Goal: Transaction & Acquisition: Purchase product/service

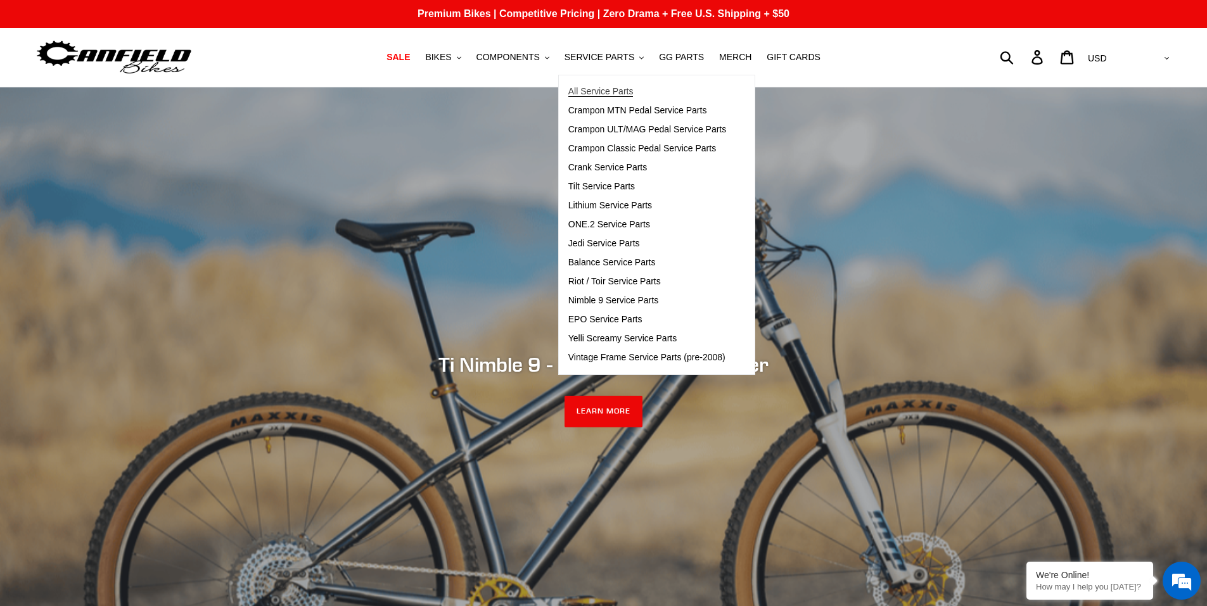
click at [622, 96] on span "All Service Parts" at bounding box center [600, 91] width 65 height 11
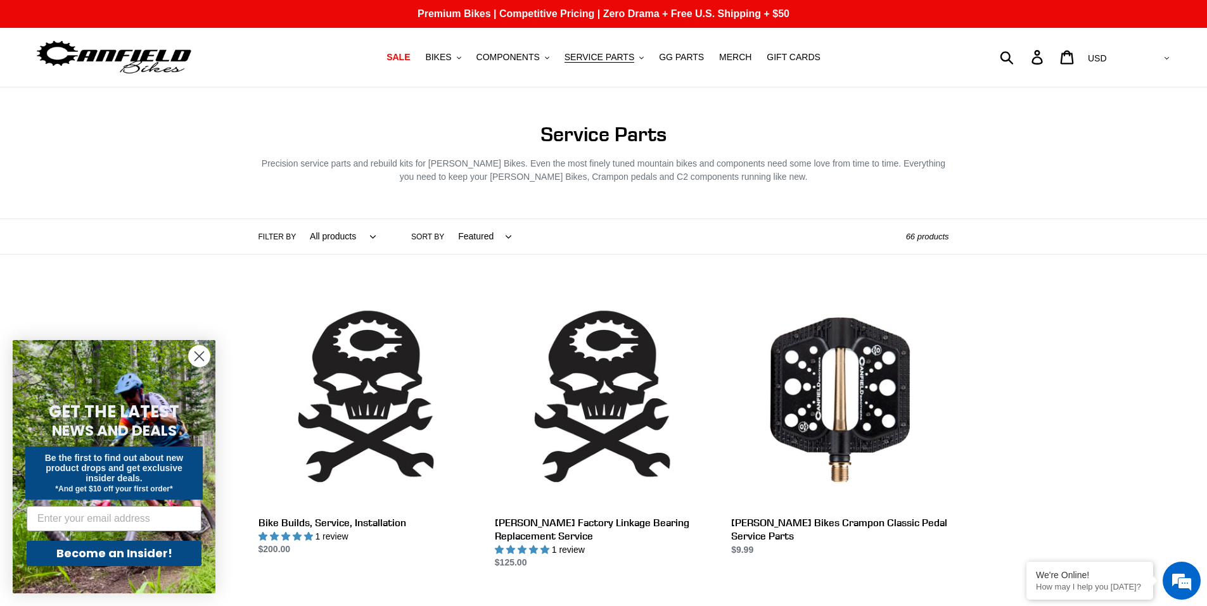
click at [199, 354] on circle "Close dialog" at bounding box center [199, 356] width 21 height 21
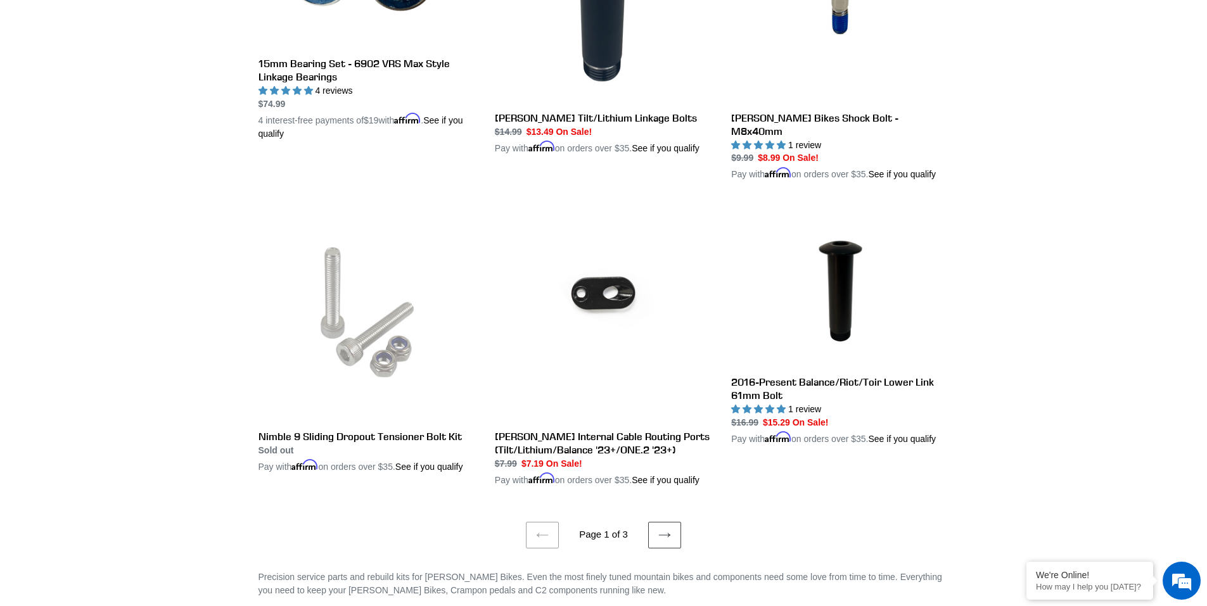
scroll to position [2661, 0]
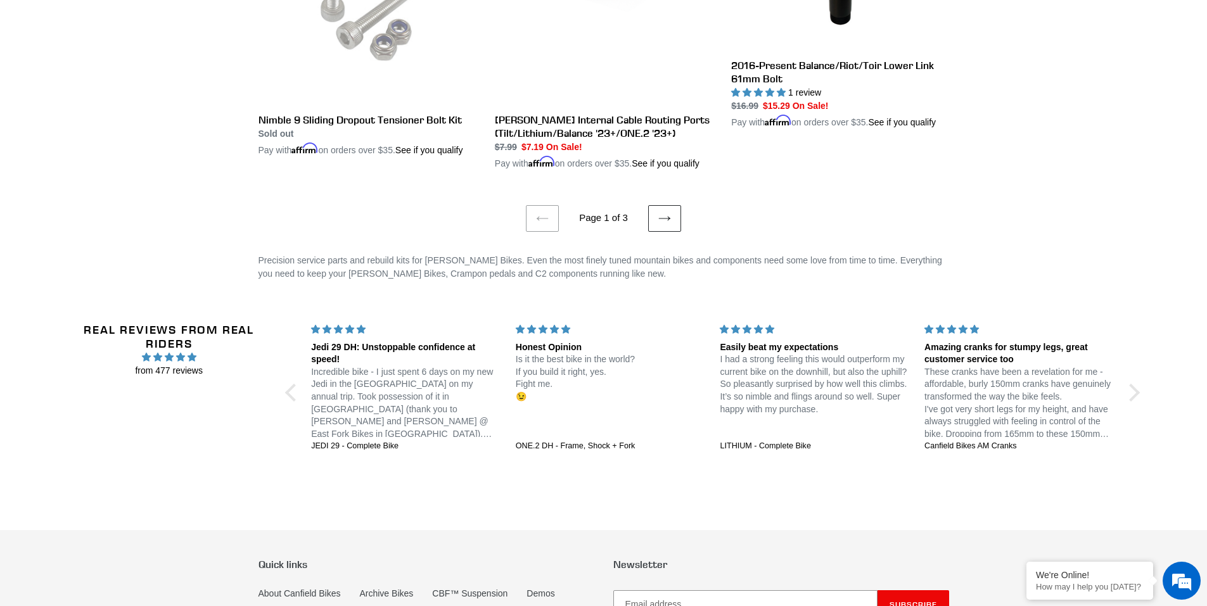
click at [661, 212] on icon at bounding box center [664, 218] width 13 height 13
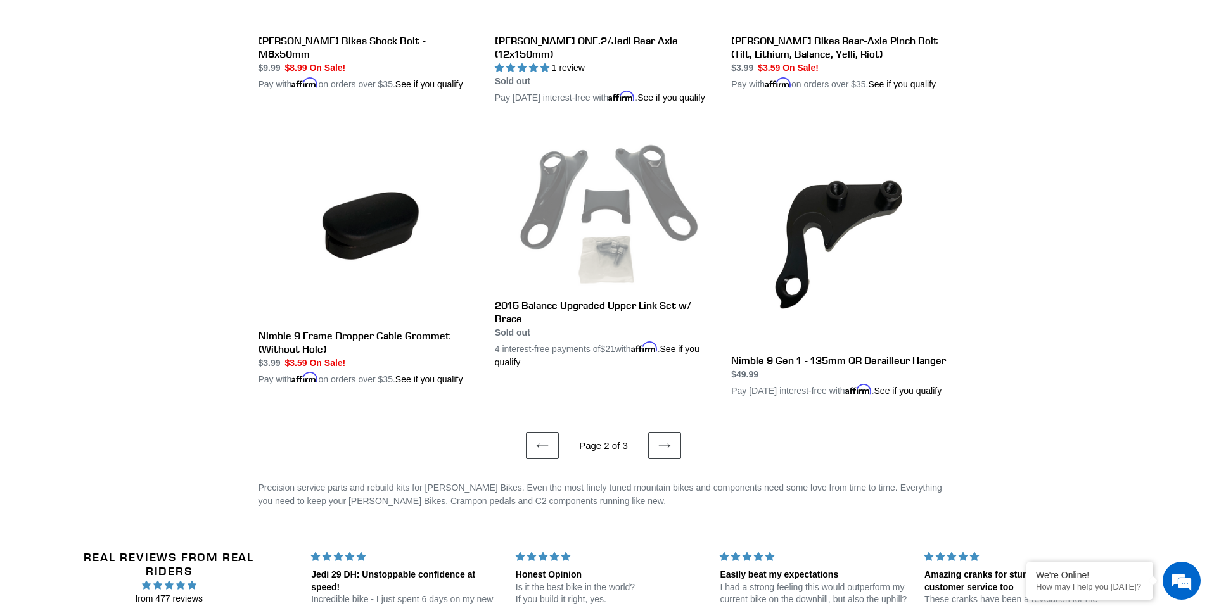
scroll to position [2344, 0]
click at [672, 458] on link "Next page" at bounding box center [664, 445] width 33 height 27
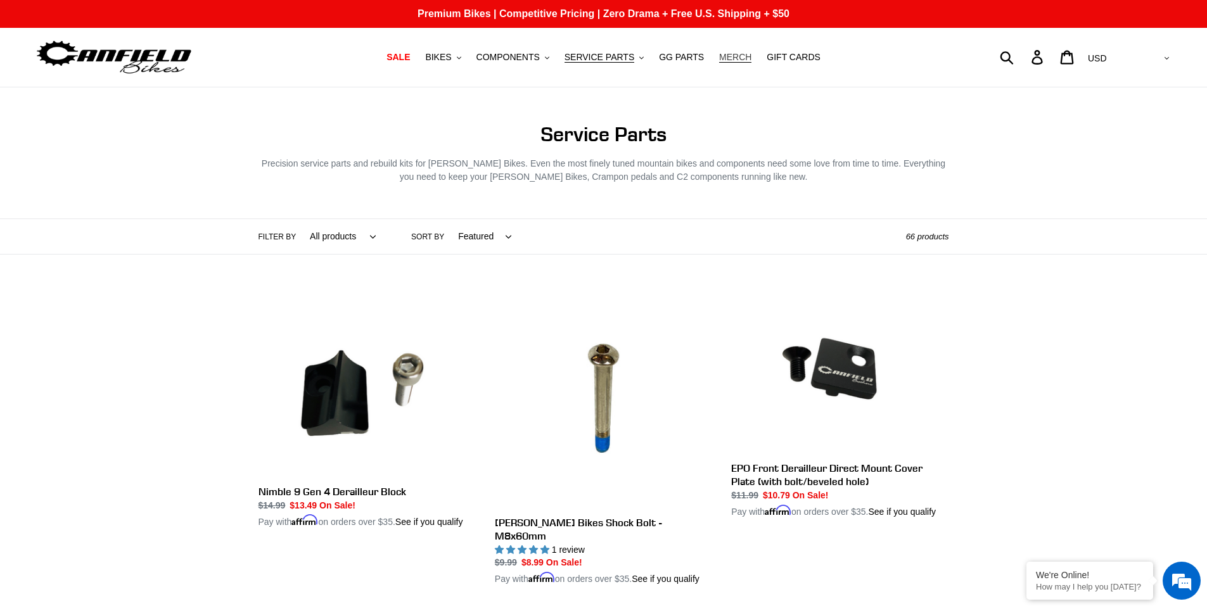
click at [721, 61] on span "MERCH" at bounding box center [735, 57] width 32 height 11
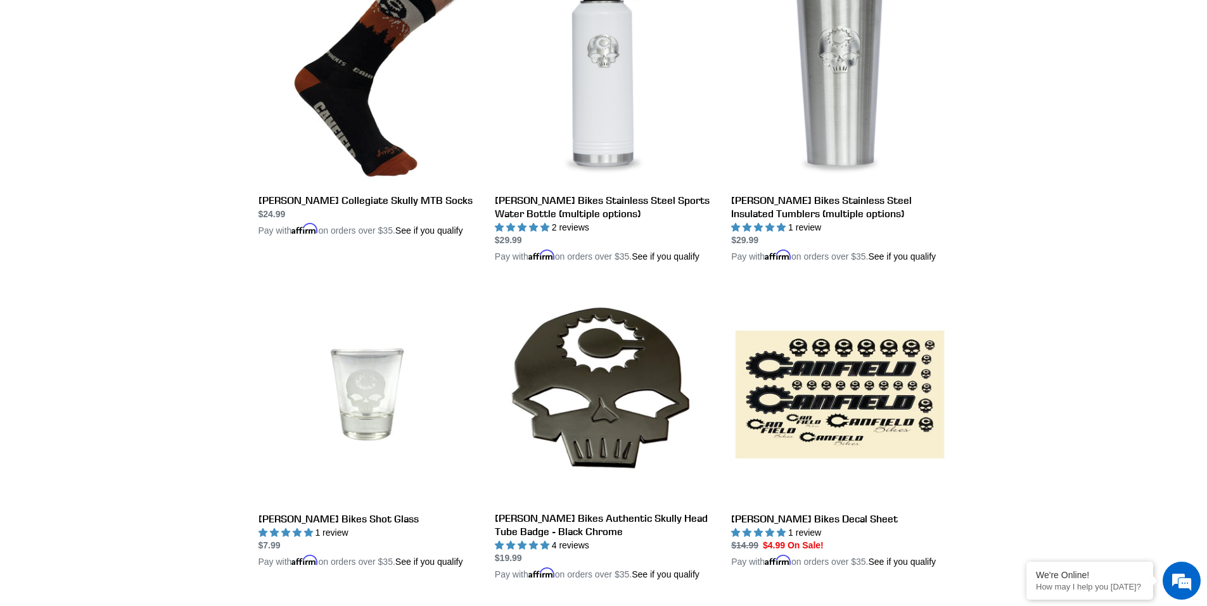
scroll to position [760, 0]
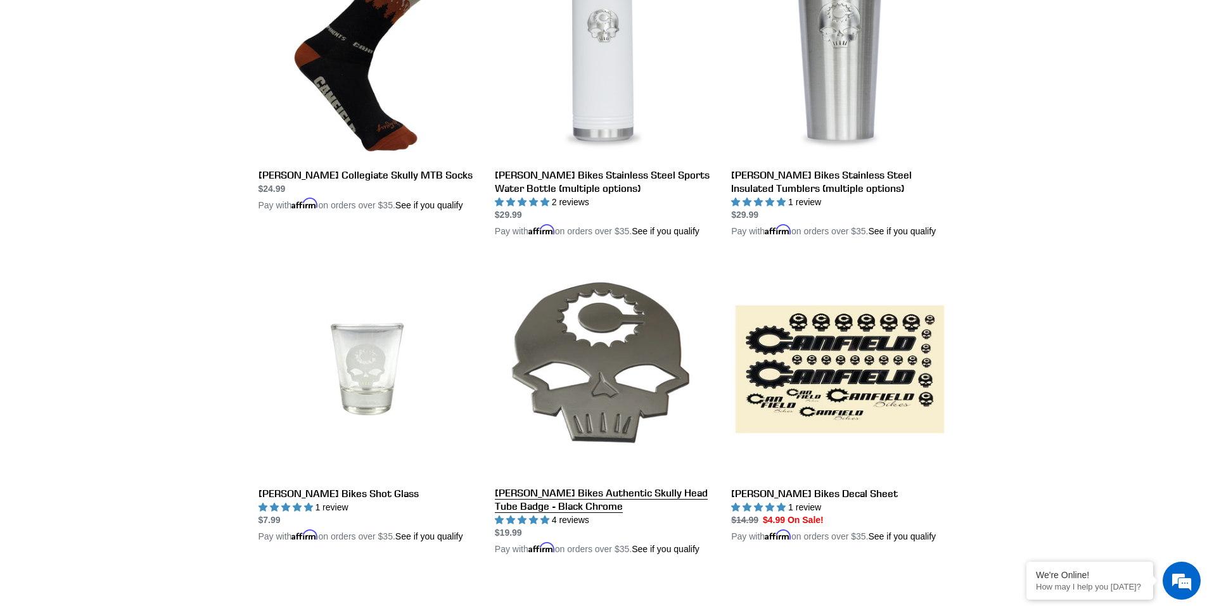
click at [635, 366] on link "[PERSON_NAME] Bikes Authentic Skully Head Tube Badge - Black Chrome" at bounding box center [603, 408] width 217 height 296
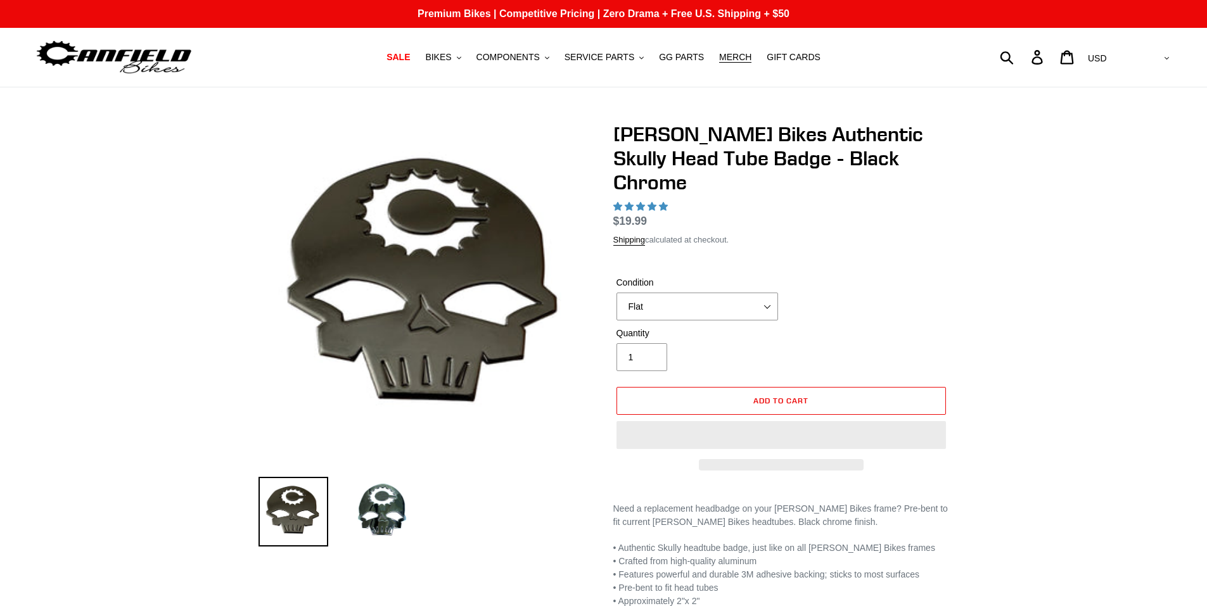
select select "highest-rating"
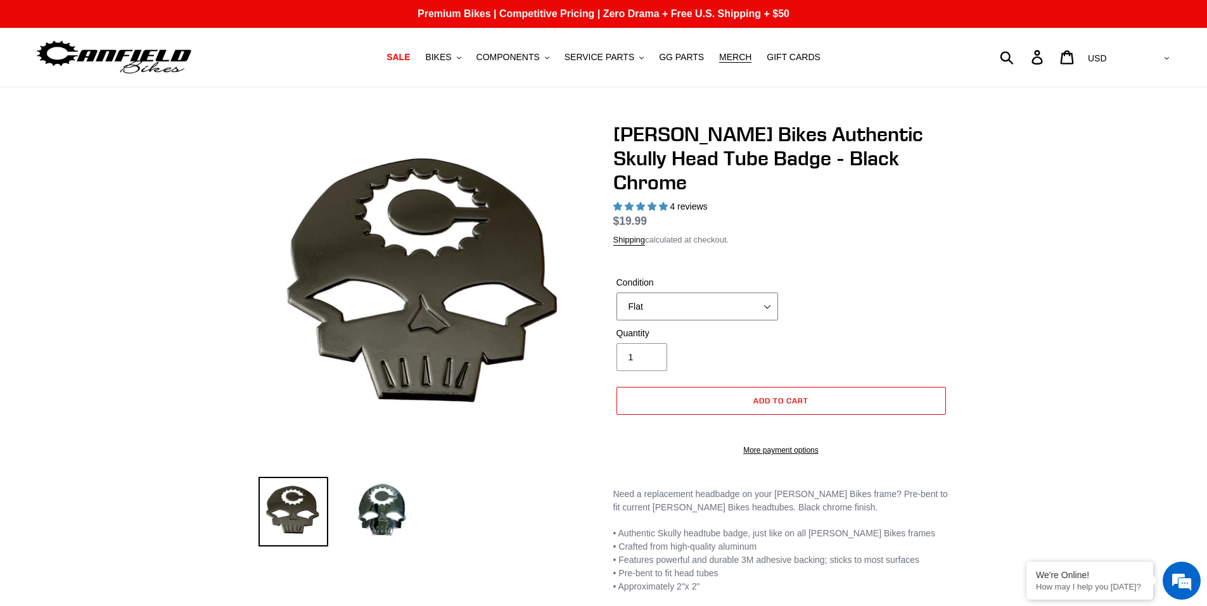
click at [701, 293] on select "Flat Small (fits Nimble 9) Standard (fits most [PERSON_NAME] frames)" at bounding box center [698, 307] width 162 height 28
click at [617, 293] on select "Flat Small (fits Nimble 9) Standard (fits most [PERSON_NAME] frames)" at bounding box center [698, 307] width 162 height 28
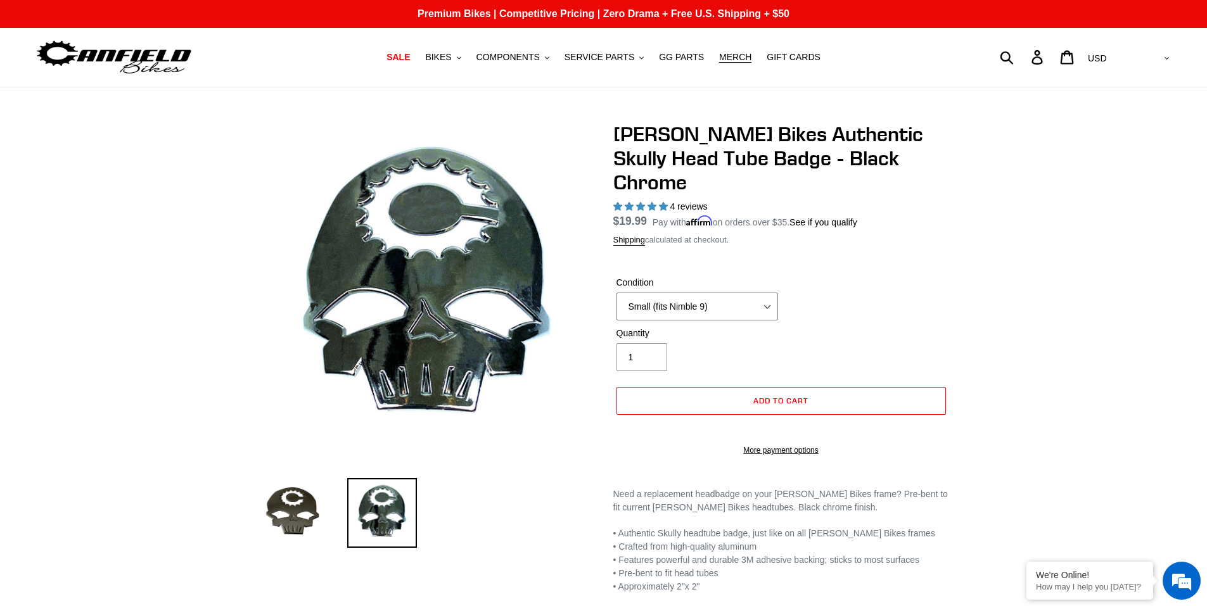
click at [699, 293] on select "Flat Small (fits Nimble 9) Standard (fits most [PERSON_NAME] frames)" at bounding box center [698, 307] width 162 height 28
click at [617, 293] on select "Flat Small (fits Nimble 9) Standard (fits most [PERSON_NAME] frames)" at bounding box center [698, 307] width 162 height 28
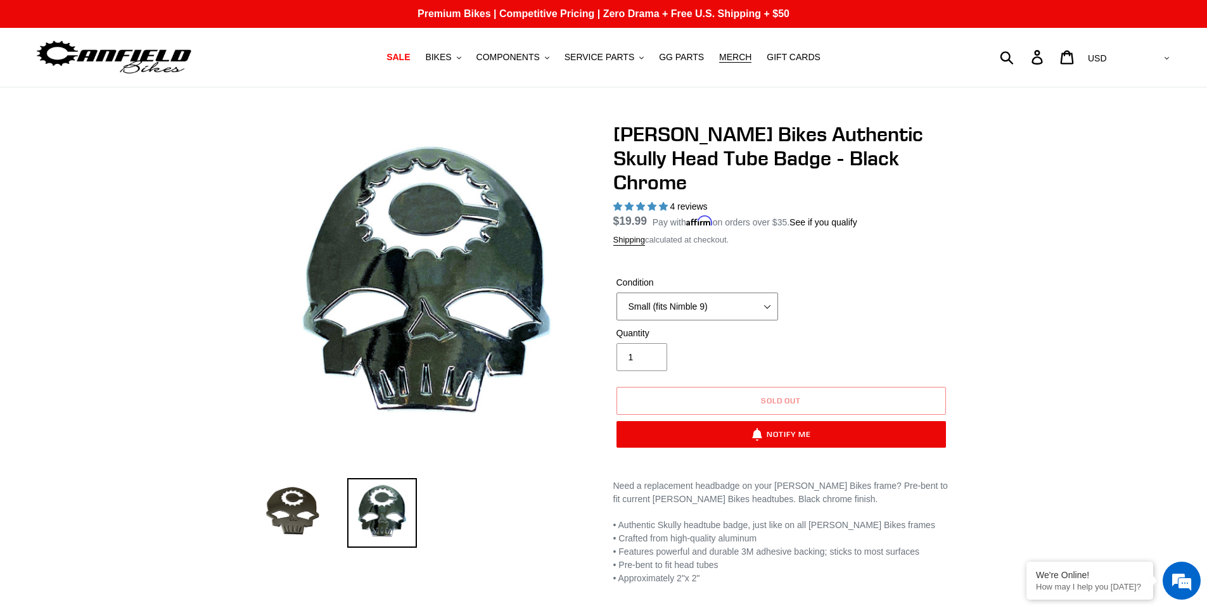
click at [703, 293] on select "Flat Small (fits Nimble 9) Standard (fits most [PERSON_NAME] frames)" at bounding box center [698, 307] width 162 height 28
click at [617, 293] on select "Flat Small (fits Nimble 9) Standard (fits most [PERSON_NAME] frames)" at bounding box center [698, 307] width 162 height 28
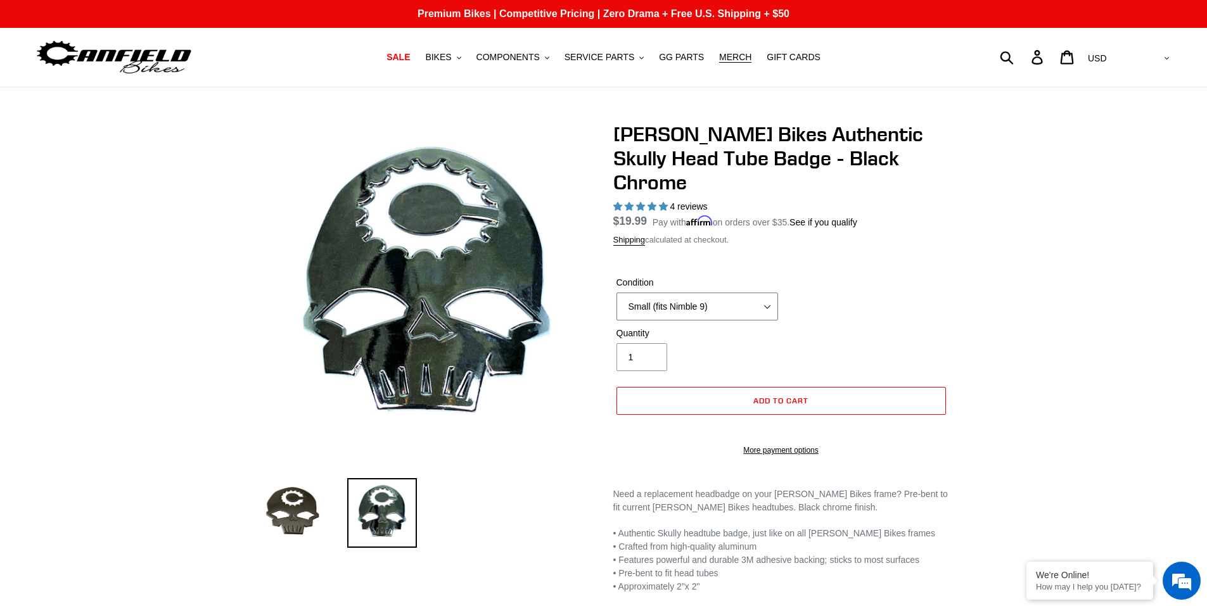
click at [720, 293] on select "Flat Small (fits Nimble 9) Standard (fits most [PERSON_NAME] frames)" at bounding box center [698, 307] width 162 height 28
click at [617, 293] on select "Flat Small (fits Nimble 9) Standard (fits most [PERSON_NAME] frames)" at bounding box center [698, 307] width 162 height 28
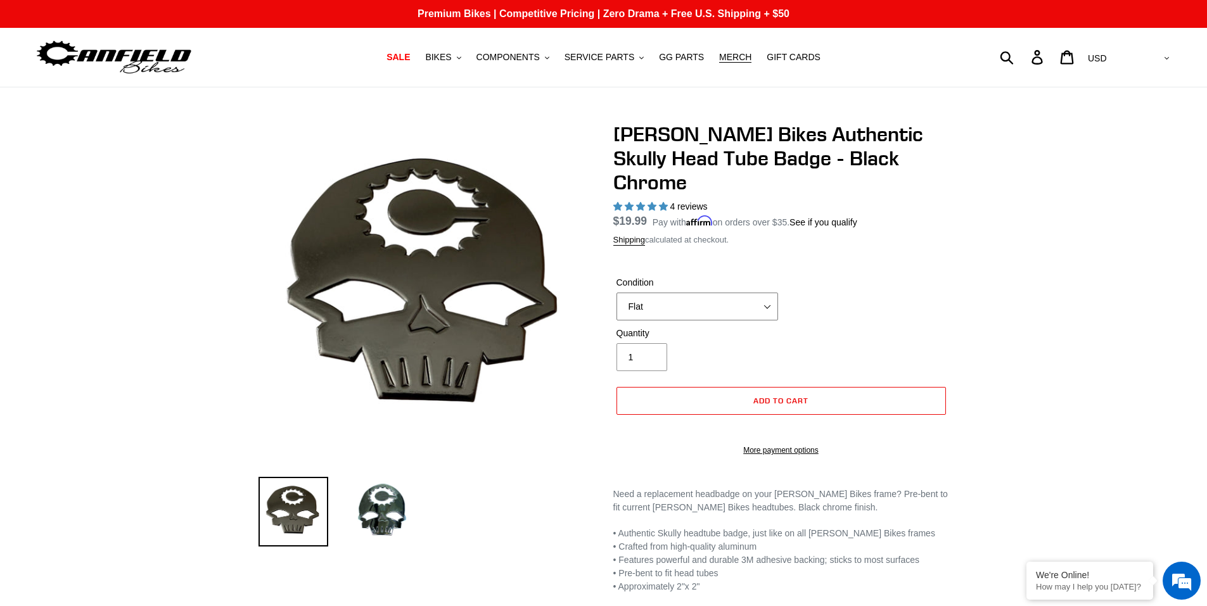
click at [713, 293] on select "Flat Small (fits Nimble 9) Standard (fits most [PERSON_NAME] frames)" at bounding box center [698, 307] width 162 height 28
select select "Small (fits Nimble 9)"
click at [617, 293] on select "Flat Small (fits Nimble 9) Standard (fits most [PERSON_NAME] frames)" at bounding box center [698, 307] width 162 height 28
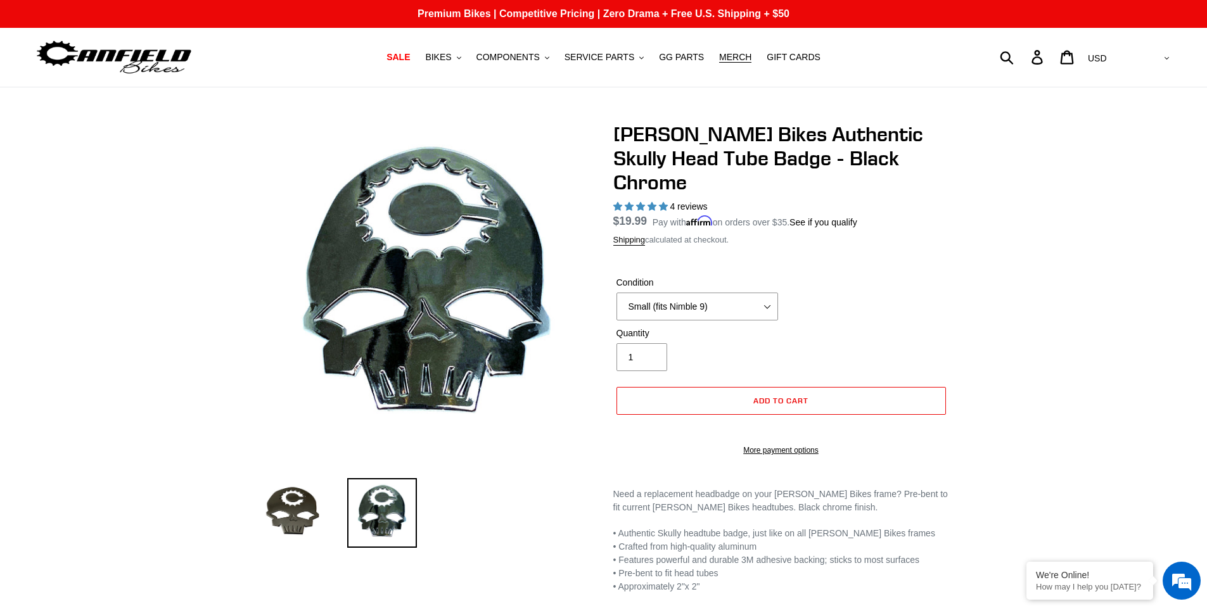
click at [619, 423] on shop-pay-wallet-button at bounding box center [618, 428] width 3 height 10
